Goal: Ask a question: Seek information or help from site administrators or community

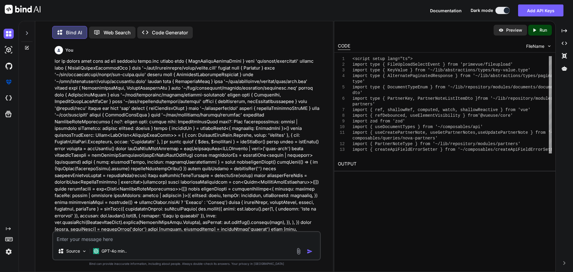
scroll to position [13728, 0]
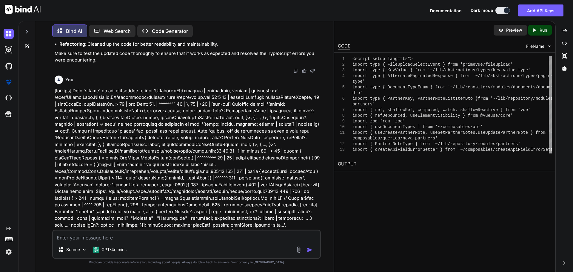
click at [105, 241] on div "Source GPT-4o min.." at bounding box center [186, 244] width 269 height 29
click at [104, 239] on textarea at bounding box center [186, 235] width 267 height 11
click at [12, 34] on img at bounding box center [9, 34] width 10 height 10
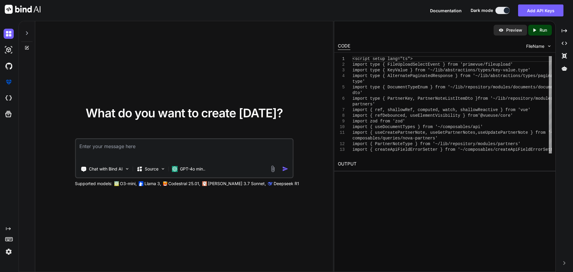
click at [104, 147] on textarea at bounding box center [184, 150] width 217 height 22
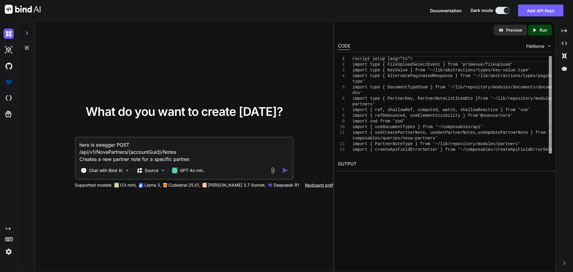
click at [207, 159] on textarea "here is swagger POST /api/v1/NovaPartners/{accountGuid}/Notes Creates a new par…" at bounding box center [184, 150] width 217 height 25
paste textarea "import type { Documents } from '#shared/types/nova-documents' // Adjust this im…"
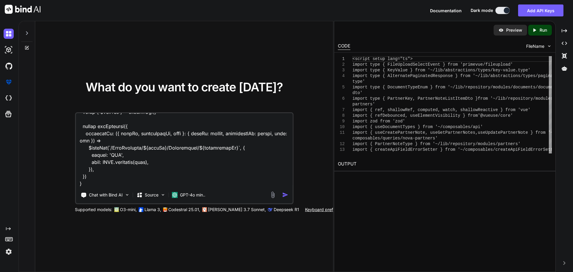
click at [118, 176] on textarea at bounding box center [184, 150] width 217 height 74
paste textarea "<script setup lang="ts"> import type { FileUploadSelectEvent } from 'primevue/f…"
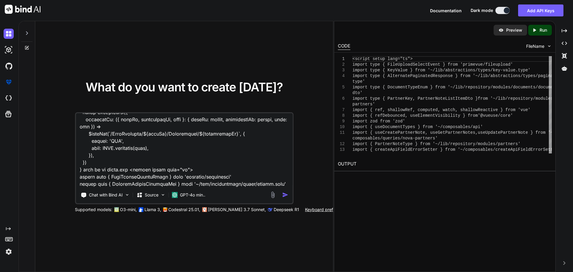
scroll to position [8355, 0]
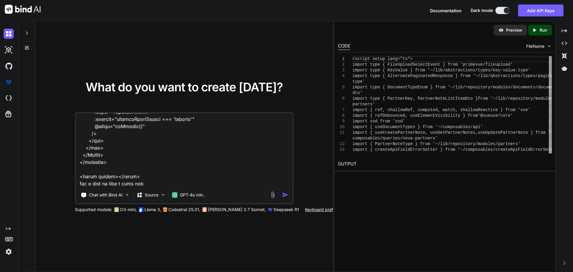
paste textarea "POST /api/v1/NovaPartners/{accountGuid}/Notes Creates a new partner note for a …"
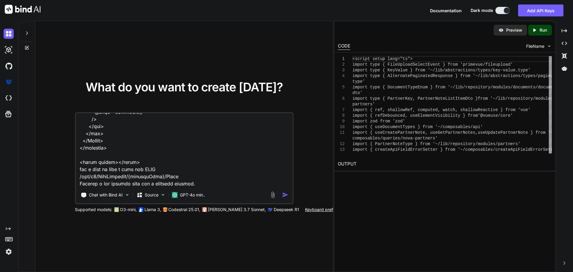
scroll to position [8377, 0]
drag, startPoint x: 144, startPoint y: 169, endPoint x: 177, endPoint y: 166, distance: 32.7
click at [180, 169] on textarea at bounding box center [184, 150] width 217 height 74
click at [206, 175] on textarea at bounding box center [184, 150] width 217 height 74
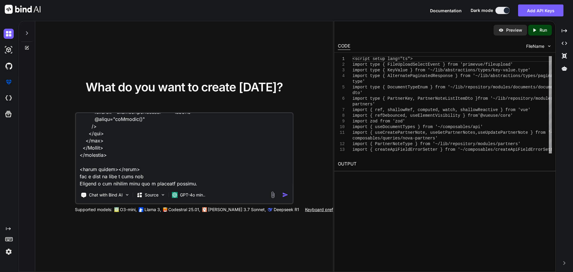
type textarea "here is swagger POST /api/v1/NovaPartners/{accountGuid}/Notes Creates a new par…"
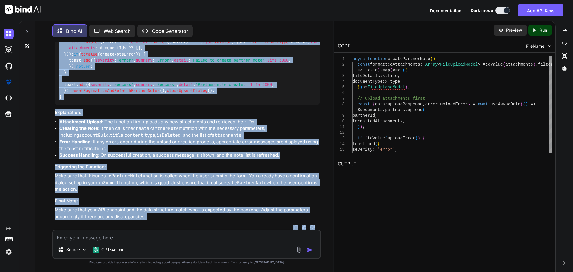
scroll to position [2037, 0]
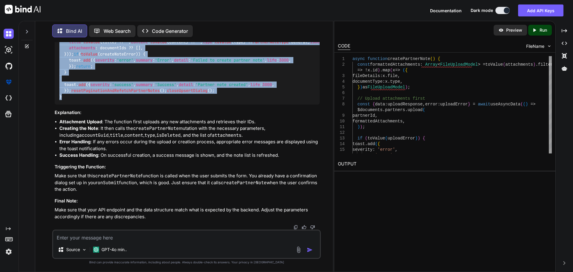
drag, startPoint x: 60, startPoint y: 58, endPoint x: 95, endPoint y: 100, distance: 54.7
click at [95, 100] on div "async function createPartnerNote ( ) { const formattedAttachments : Array < Fil…" at bounding box center [187, 38] width 265 height 131
copy code "async function createPartnerNote ( ) { const formattedAttachments : Array < Fil…"
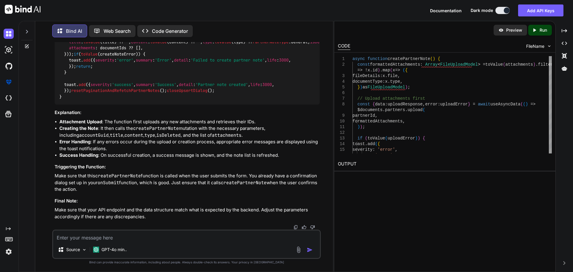
click at [110, 240] on textarea at bounding box center [186, 235] width 267 height 11
paste textarea "async function createPartnerNote() { const formattedAttachments: Array<FileUplo…"
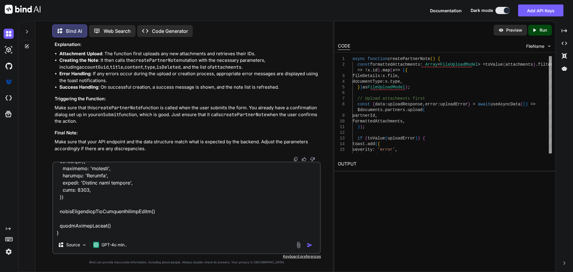
click at [82, 233] on textarea at bounding box center [186, 199] width 267 height 74
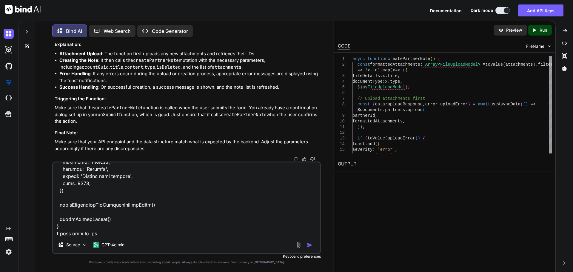
paste textarea "useAsyncData"
click at [156, 232] on textarea at bounding box center [186, 199] width 267 height 74
click at [273, 231] on textarea at bounding box center [186, 199] width 267 height 74
paste textarea "import type { Documents } from '#shared/types/nova-documents' // Adjust this im…"
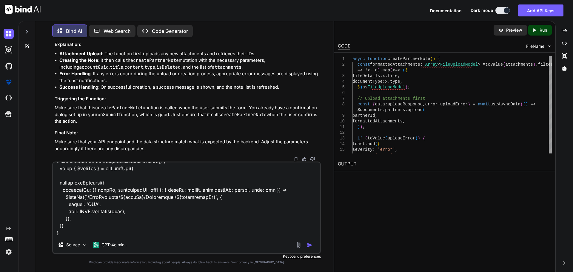
click at [70, 228] on textarea at bounding box center [186, 199] width 267 height 74
paste textarea "Create a new partner note"
click at [145, 228] on textarea at bounding box center [186, 199] width 267 height 74
drag, startPoint x: 131, startPoint y: 227, endPoint x: 233, endPoint y: 226, distance: 102.4
click at [233, 226] on textarea at bounding box center [186, 199] width 267 height 74
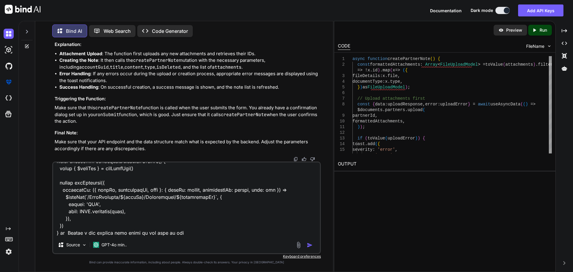
type textarea "lets update this function i want to use the tanstack query async function creat…"
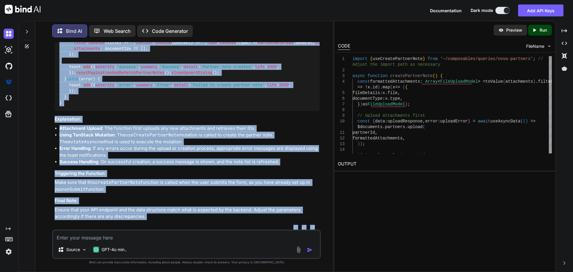
scroll to position [3350, 0]
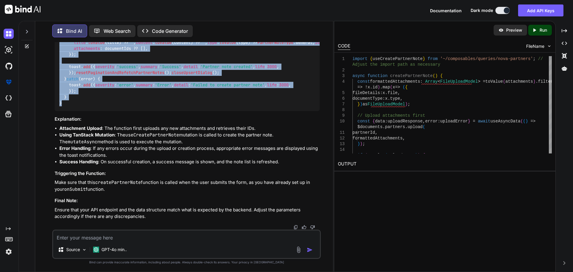
drag, startPoint x: 59, startPoint y: 64, endPoint x: 82, endPoint y: 89, distance: 34.4
click at [86, 100] on div "import { useCreatePartnerNote } from '~/composables/queries/nova-partners' ; //…" at bounding box center [187, 34] width 265 height 156
copy code "async function createPartnerNote ( ) { const formattedAttachments : Array < Fil…"
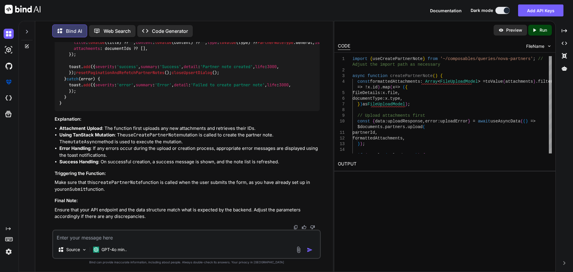
click at [102, 236] on textarea at bounding box center [186, 235] width 267 height 11
paste textarea "<script setup lang="ts"> import type { FileUploadSelectEvent } from 'primevue/f…"
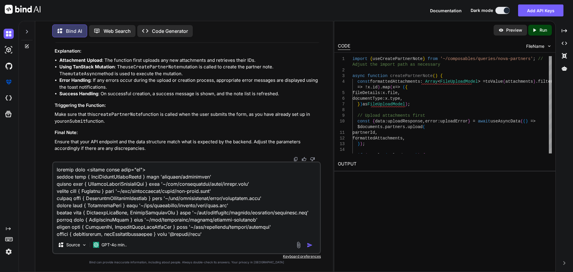
scroll to position [5281, 0]
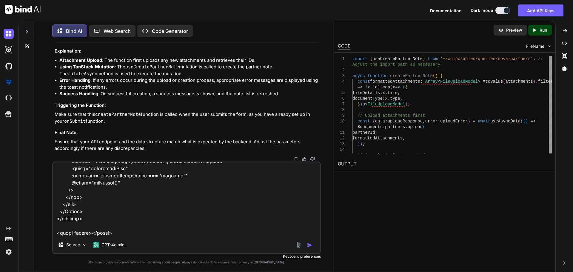
click at [132, 190] on textarea at bounding box center [186, 199] width 267 height 74
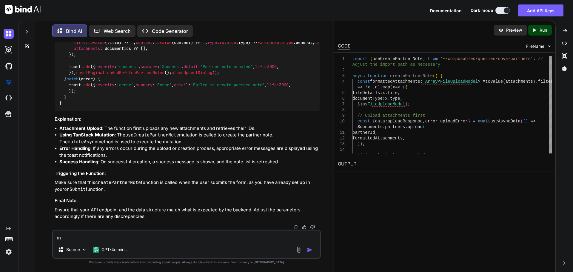
scroll to position [0, 0]
paste textarea "<script setup lang="ts"> import type { FileUploadSelectEvent } from 'primevue/f…"
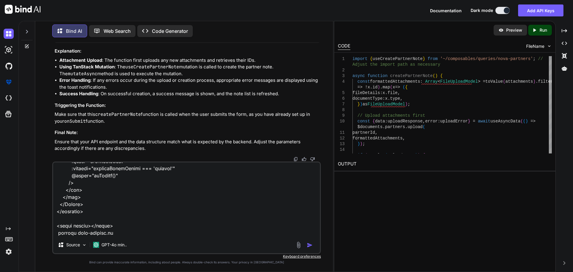
click at [127, 234] on textarea at bounding box center [186, 199] width 267 height 74
paste textarea "import type { Documents } from '#shared/types/nova-documents' // Adjust this im…"
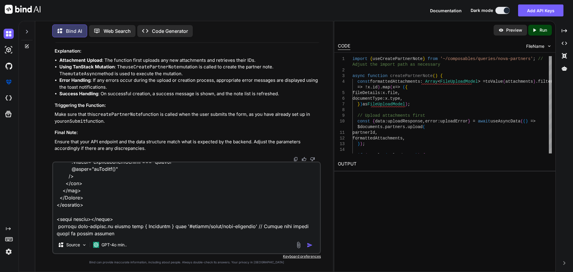
scroll to position [8262, 0]
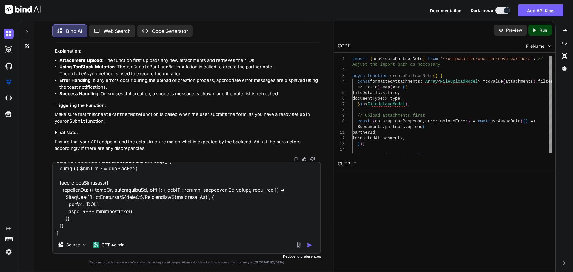
click at [72, 233] on textarea at bounding box center [186, 199] width 267 height 74
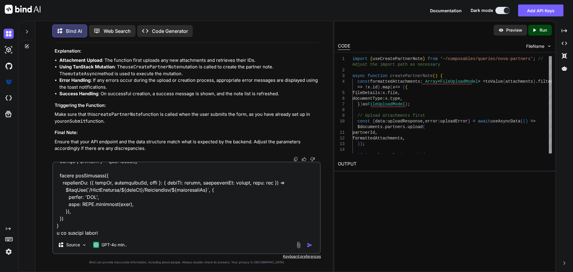
paste textarea "[vue-tsc] 'noteList' is possibly 'undefined'. /nova/Osiris.Nova.Internal.UI/com…"
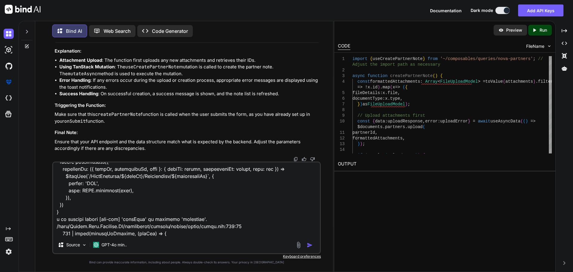
scroll to position [8856, 0]
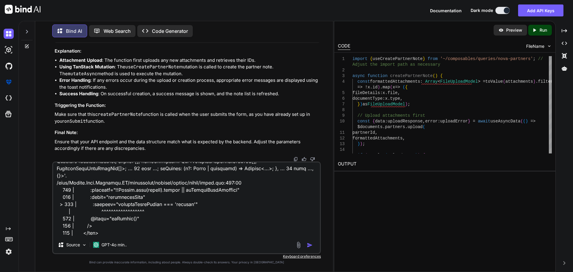
type textarea "my updated insex.vue <script setup lang="ts"> import type { FileUploadSelectEve…"
click at [310, 244] on img "button" at bounding box center [310, 245] width 6 height 6
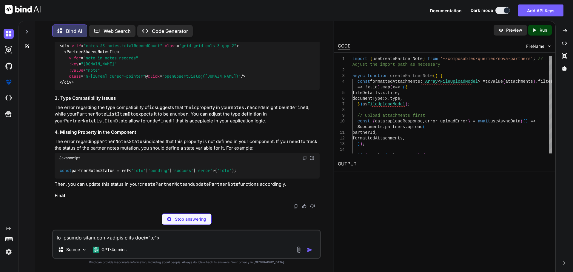
scroll to position [5511, 0]
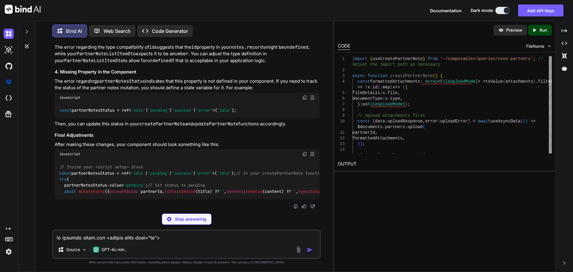
drag, startPoint x: 60, startPoint y: 107, endPoint x: 141, endPoint y: 107, distance: 80.6
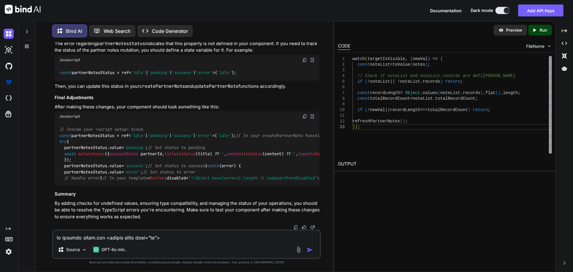
scroll to position [5464, 0]
drag, startPoint x: 62, startPoint y: 154, endPoint x: 159, endPoint y: 152, distance: 97.0
copy code "watch (targetIsVisible, ( newVal ) => {"
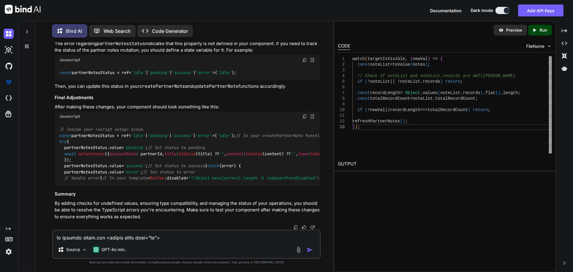
scroll to position [5523, 0]
drag, startPoint x: 64, startPoint y: 149, endPoint x: 69, endPoint y: 100, distance: 48.9
copy code "watch (targetIsVisible, ( newVal ) => { const noteList = toValue (notes); // Ch…"
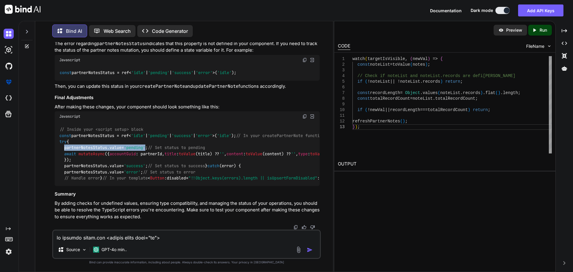
drag, startPoint x: 63, startPoint y: 109, endPoint x: 151, endPoint y: 111, distance: 88.1
click at [151, 126] on code "// Inside your <script setup> block const partnerNotesStatus = ref< 'idle' | 'p…" at bounding box center [299, 153] width 480 height 55
copy code "partnerNotesStatus. value = 'pending'"
drag, startPoint x: 64, startPoint y: 117, endPoint x: 113, endPoint y: 118, distance: 48.7
click at [113, 122] on div "// Inside your <script setup> block const partnerNotesStatus = ref< 'idle' | 'p…" at bounding box center [187, 154] width 265 height 64
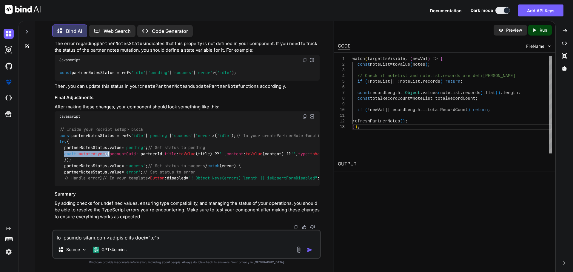
copy code "await mutateAsync ({"
click at [90, 240] on textarea at bounding box center [186, 235] width 267 height 11
paste textarea "[vue-tsc] '__VLS_ctx.notes' is possibly 'undefined'. /nova/Osiris.Nova.Internal…"
type textarea "[vue-tsc] '__VLS_ctx.notes' is possibly 'undefined'. /nova/Osiris.Nova.Internal…"
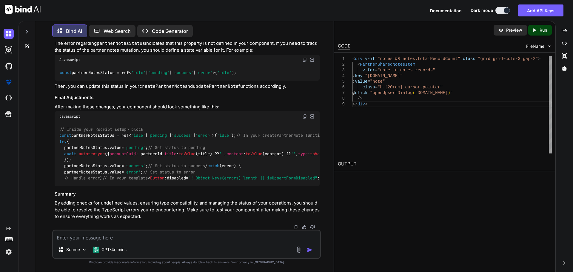
scroll to position [6275, 0]
drag, startPoint x: 76, startPoint y: 151, endPoint x: 59, endPoint y: 101, distance: 53.1
copy code "< div v-if = "notes && notes.totalRecordCount" class = "grid grid-cols-3 gap-2"…"
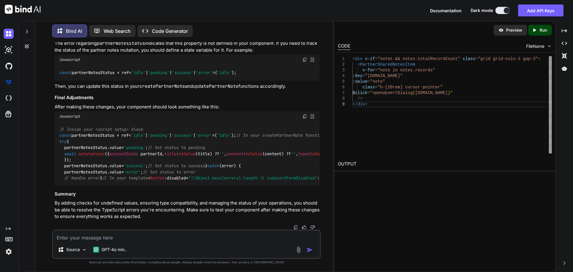
drag, startPoint x: 82, startPoint y: 139, endPoint x: 72, endPoint y: 148, distance: 13.7
drag, startPoint x: 71, startPoint y: 146, endPoint x: 60, endPoint y: 104, distance: 42.8
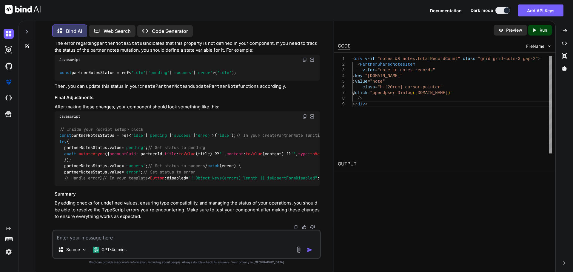
copy code "< div v-if = "notes && notes.totalRecordCount" class = "grid grid-cols-3 gap-2"…"
click at [112, 234] on textarea at bounding box center [186, 235] width 267 height 11
paste textarea "[vue-tsc] Type '{ id?: number | undefined; title?: string | null | undefined; c…"
type textarea "[vue-tsc] Type '{ id?: number | undefined; title?: string | null | undefined; c…"
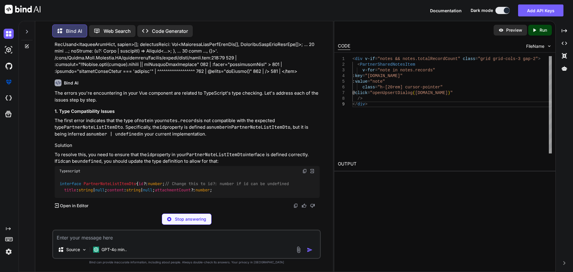
scroll to position [6909, 0]
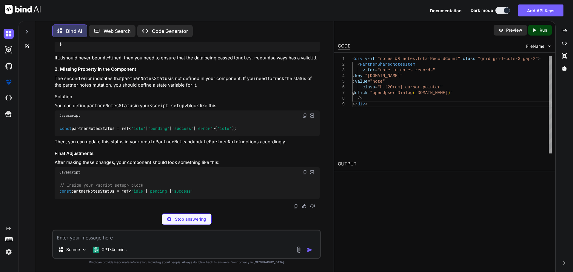
drag, startPoint x: 139, startPoint y: 171, endPoint x: 59, endPoint y: 173, distance: 80.0
click at [59, 52] on div "interface PartnerNoteListItemDto { id ?: number ; // Change this to id?: number…" at bounding box center [187, 38] width 265 height 28
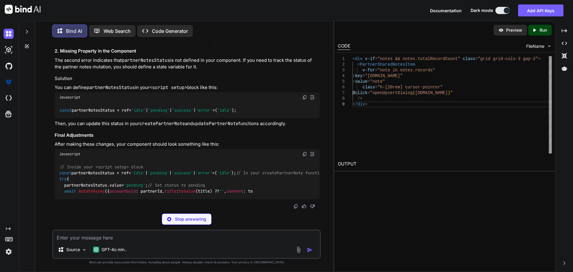
copy code "interface PartnerNoteListItemDto"
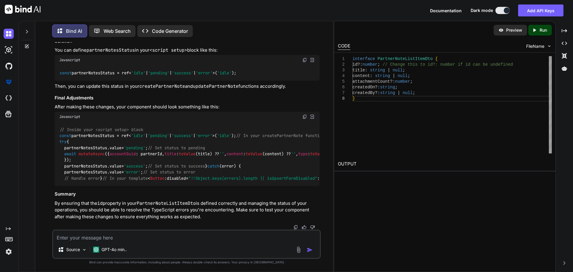
scroll to position [7251, 0]
click at [101, 236] on textarea at bounding box center [186, 235] width 267 height 11
paste textarea "<script setup lang="ts"> import type { FileUploadSelectEvent } from 'primevue/f…"
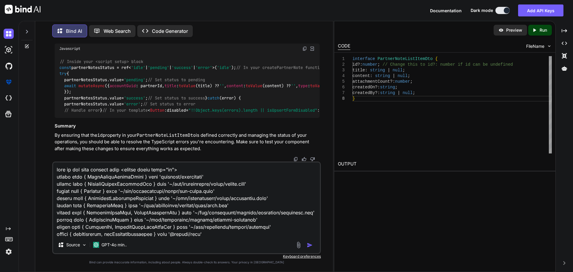
scroll to position [5317, 0]
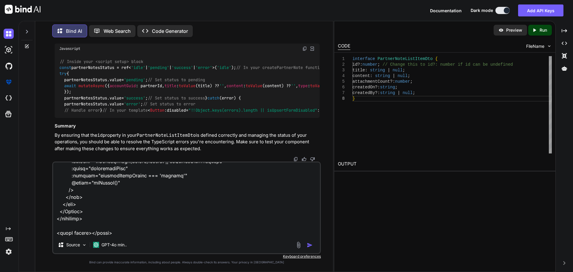
click at [86, 230] on textarea at bounding box center [186, 199] width 267 height 74
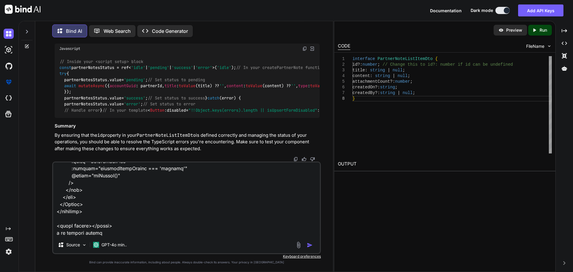
paste textarea "[vue-tsc] Type '{ id?: number | undefined; title?: string | null | undefined; c…"
type textarea "here is the full updated code <script setup lang="ts"> import type { FileUpload…"
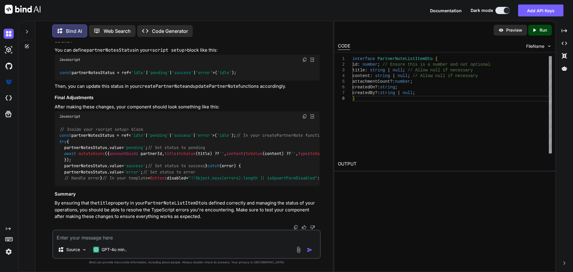
scroll to position [8812, 0]
drag, startPoint x: 73, startPoint y: 87, endPoint x: 117, endPoint y: 87, distance: 44.5
click at [117, 122] on div "// Inside your <script setup> block const partnerNotesStatus = ref< 'idle' | 'p…" at bounding box center [187, 154] width 265 height 64
copy code "await mutateAsync ({"
drag, startPoint x: 155, startPoint y: 110, endPoint x: 67, endPoint y: 111, distance: 87.5
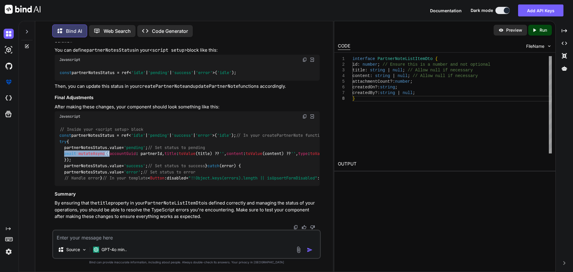
click at [67, 122] on div "// Inside your <script setup> block const partnerNotesStatus = ref< 'idle' | 'p…" at bounding box center [187, 154] width 265 height 64
click at [305, 114] on img at bounding box center [304, 116] width 5 height 5
click at [158, 238] on textarea at bounding box center [186, 235] width 267 height 11
drag, startPoint x: 115, startPoint y: 238, endPoint x: 105, endPoint y: 236, distance: 9.9
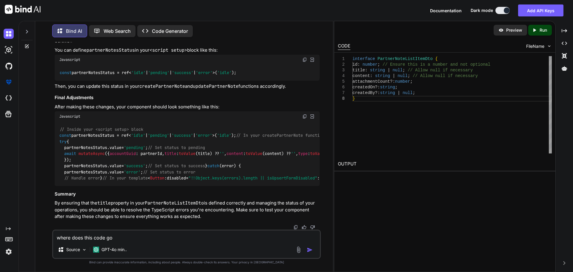
click at [105, 236] on textarea "where does this code go" at bounding box center [186, 235] width 267 height 11
click at [121, 238] on textarea "where does this code go" at bounding box center [186, 235] width 267 height 11
click at [105, 235] on textarea "where does this code go" at bounding box center [186, 235] width 267 height 11
paste textarea "// Inside your <script setup> block const partnerNotesStatus = ref<'idle' | 'pe…"
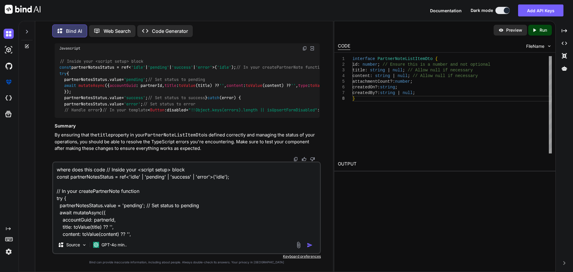
scroll to position [122, 0]
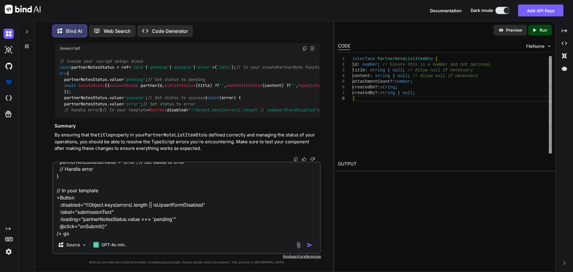
click at [116, 233] on textarea "where does this code // Inside your <script setup> block const partnerNotesStat…" at bounding box center [186, 199] width 267 height 74
click at [163, 233] on textarea "where does this code // Inside your <script setup> block const partnerNotesStat…" at bounding box center [186, 199] width 267 height 74
paste textarea "<div v-if="notes && notes.totalRecordCount" class="grid grid-cols-3 gap-2"> <Pa…"
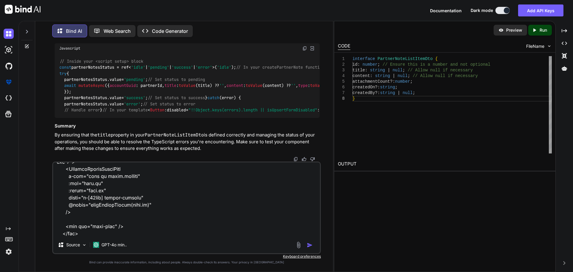
click at [87, 234] on textarea at bounding box center [186, 199] width 267 height 74
paste textarea "ype 'number | undefined' is not assignable to type 'PartnerNoteListItemDto'. Ty…"
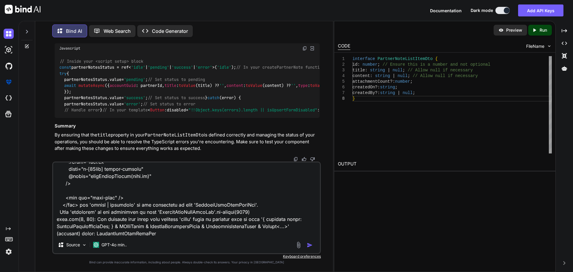
type textarea "where does this code // Inside your <script setup> block const partnerNotesStat…"
click at [310, 245] on img "button" at bounding box center [310, 245] width 6 height 6
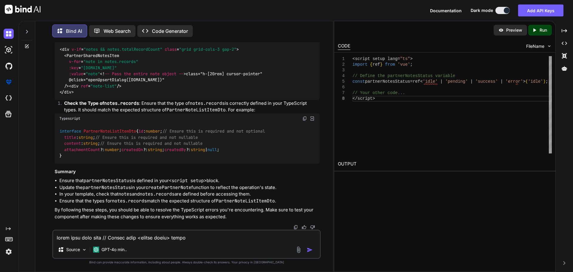
scroll to position [9165, 0]
drag, startPoint x: 265, startPoint y: 114, endPoint x: 54, endPoint y: 115, distance: 211.1
click at [54, 114] on div "You Bind AI To create a new partner note for a specific partner using the provi…" at bounding box center [186, 135] width 267 height 187
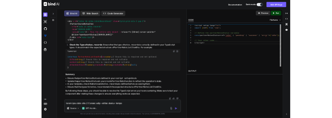
scroll to position [9284, 0]
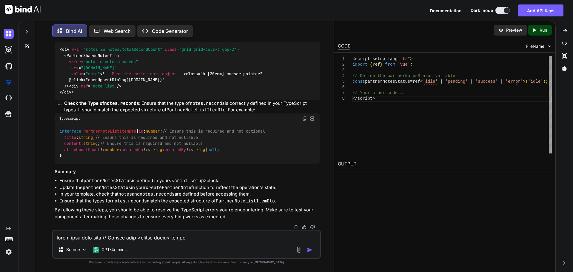
drag, startPoint x: 57, startPoint y: 146, endPoint x: 46, endPoint y: 68, distance: 78.7
click at [46, 68] on div "You Bind AI To create a new partner note for a specific partner using the provi…" at bounding box center [186, 157] width 293 height 230
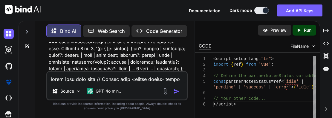
scroll to position [15863, 0]
